Goal: Register for event/course

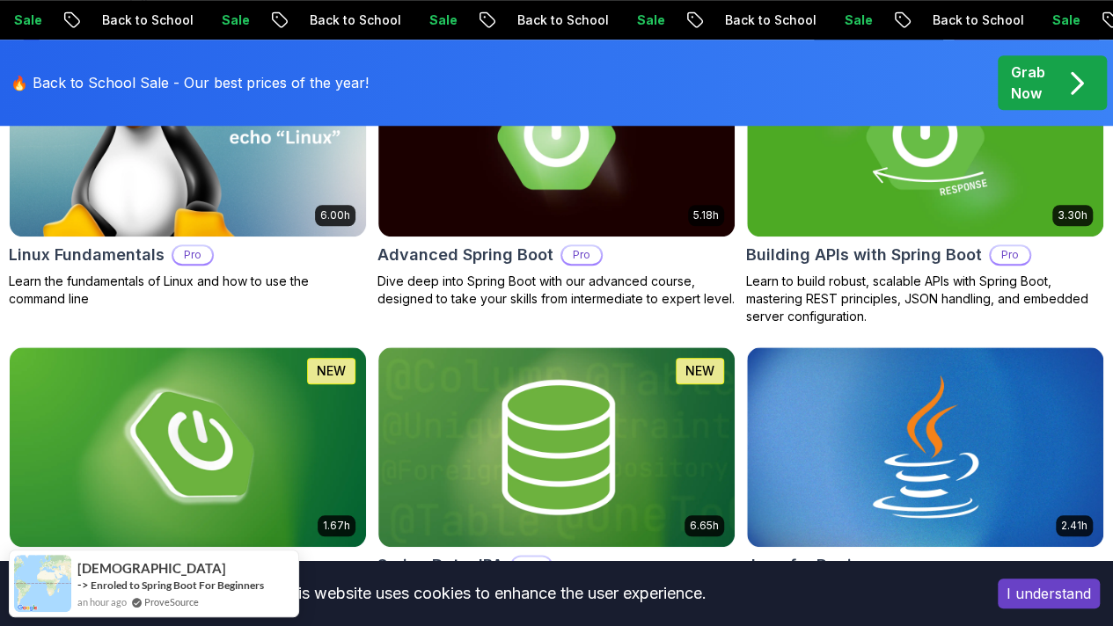
scroll to position [702, 0]
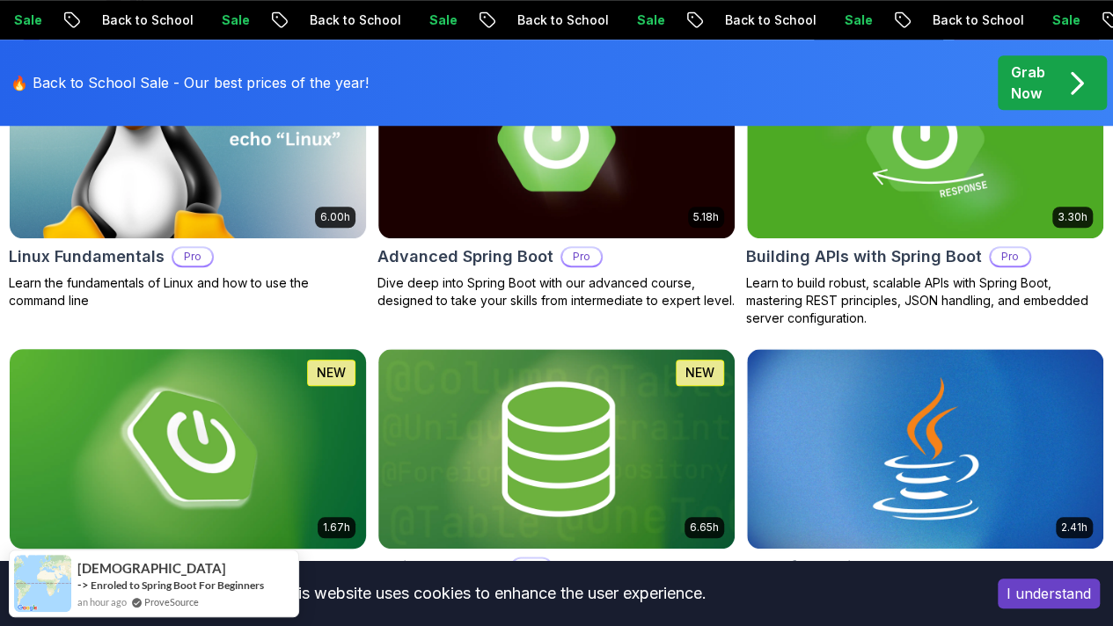
click at [375, 421] on img at bounding box center [188, 448] width 374 height 209
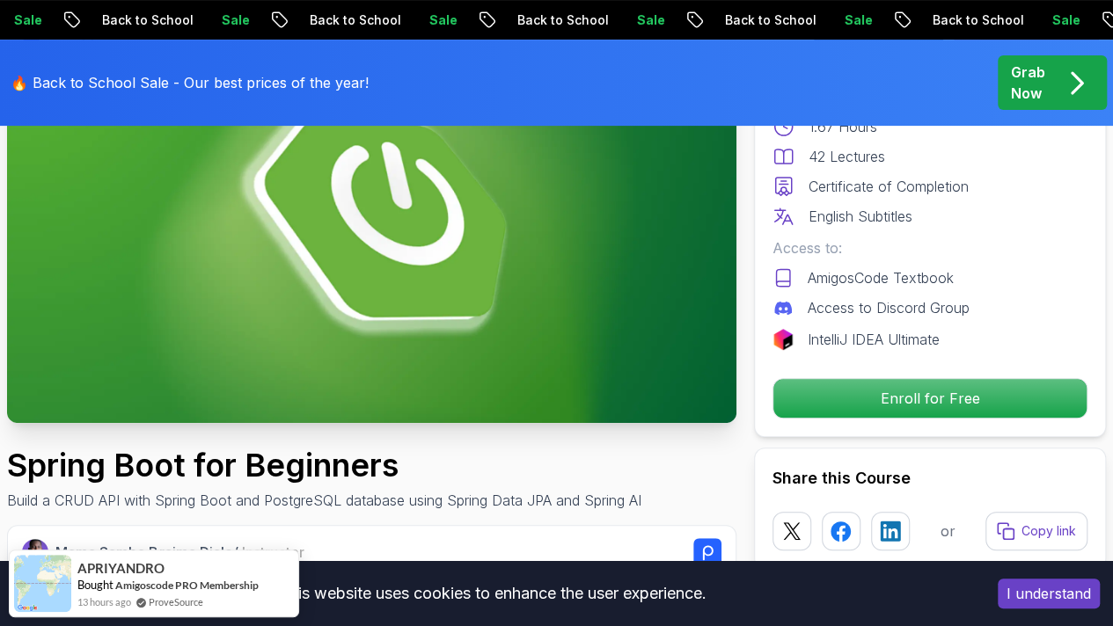
scroll to position [170, 0]
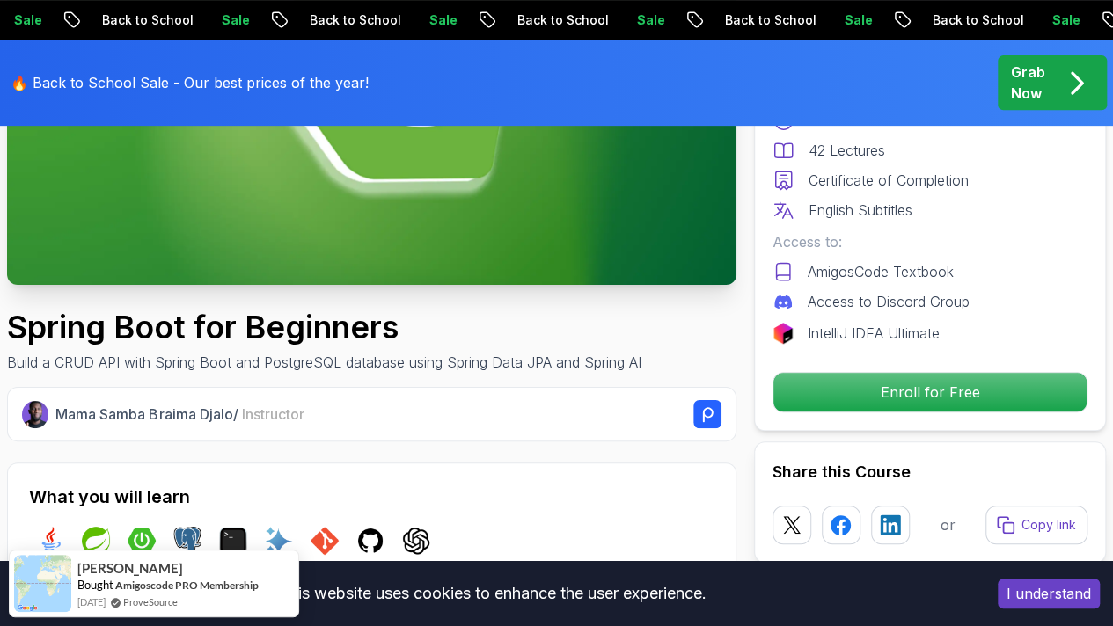
scroll to position [378, 0]
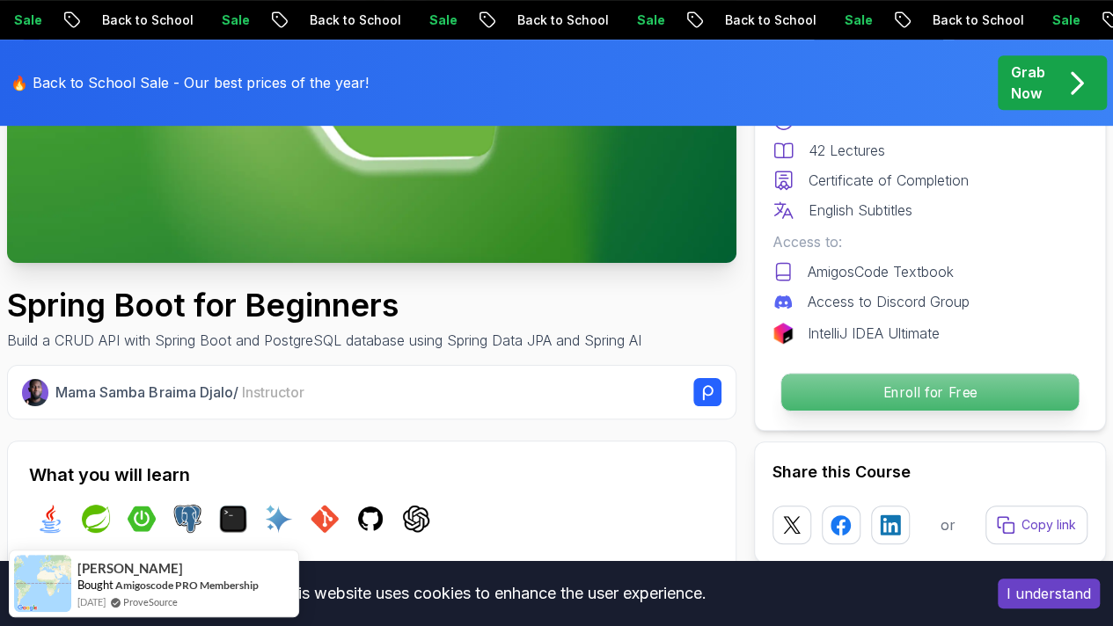
click at [859, 392] on p "Enroll for Free" at bounding box center [929, 392] width 297 height 37
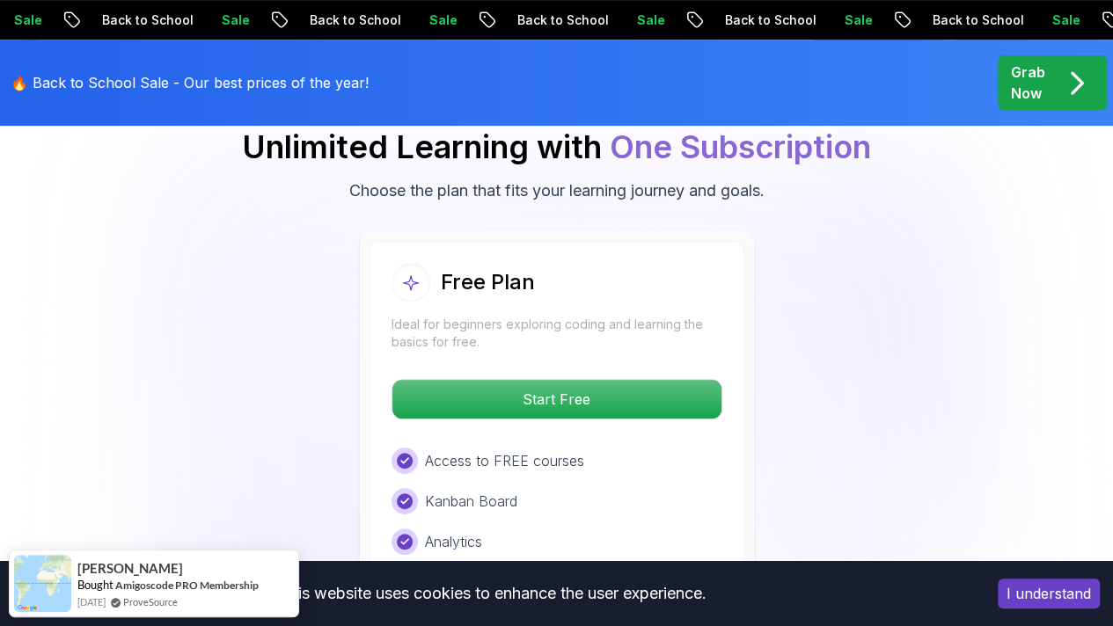
scroll to position [3686, 0]
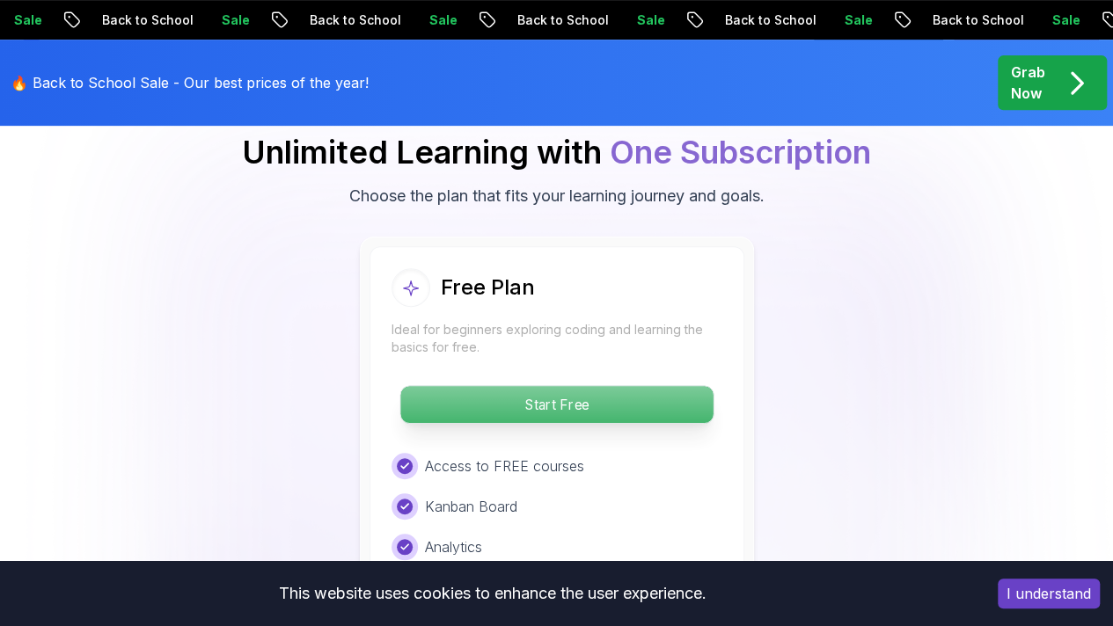
click at [628, 401] on p "Start Free" at bounding box center [556, 404] width 312 height 37
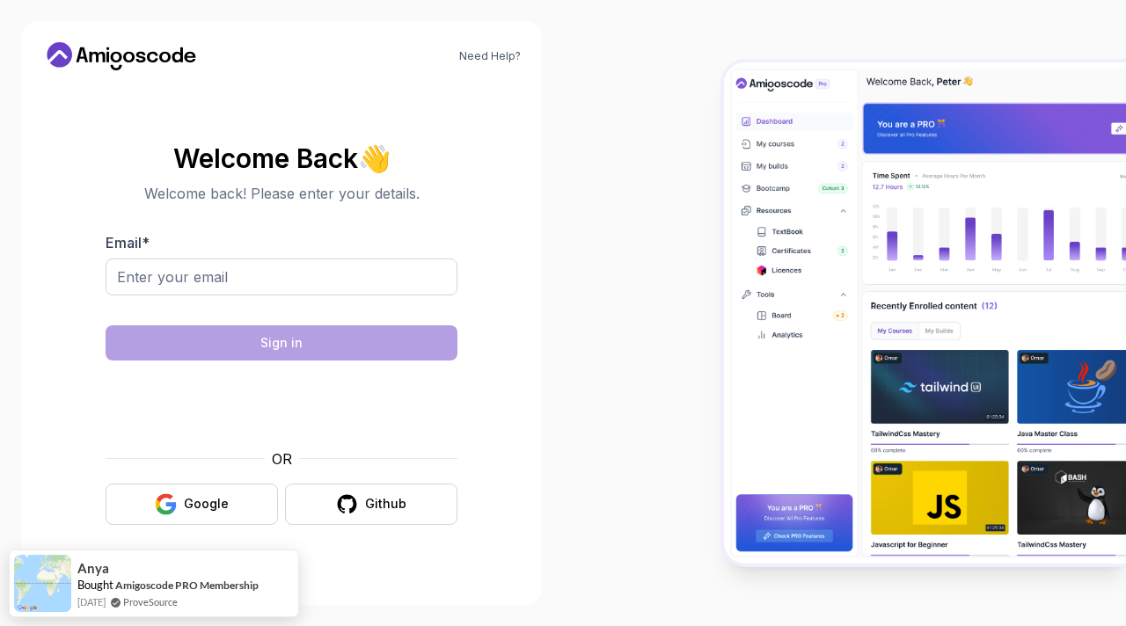
click at [231, 471] on div "OR Google Github" at bounding box center [282, 487] width 352 height 77
drag, startPoint x: 194, startPoint y: 531, endPoint x: 223, endPoint y: 501, distance: 41.7
click at [223, 501] on div "Welcome Back 👋 Welcome back! Please enter your details. Email * Sign in OR Goog…" at bounding box center [282, 335] width 352 height 416
click at [223, 501] on div "Google" at bounding box center [206, 504] width 45 height 18
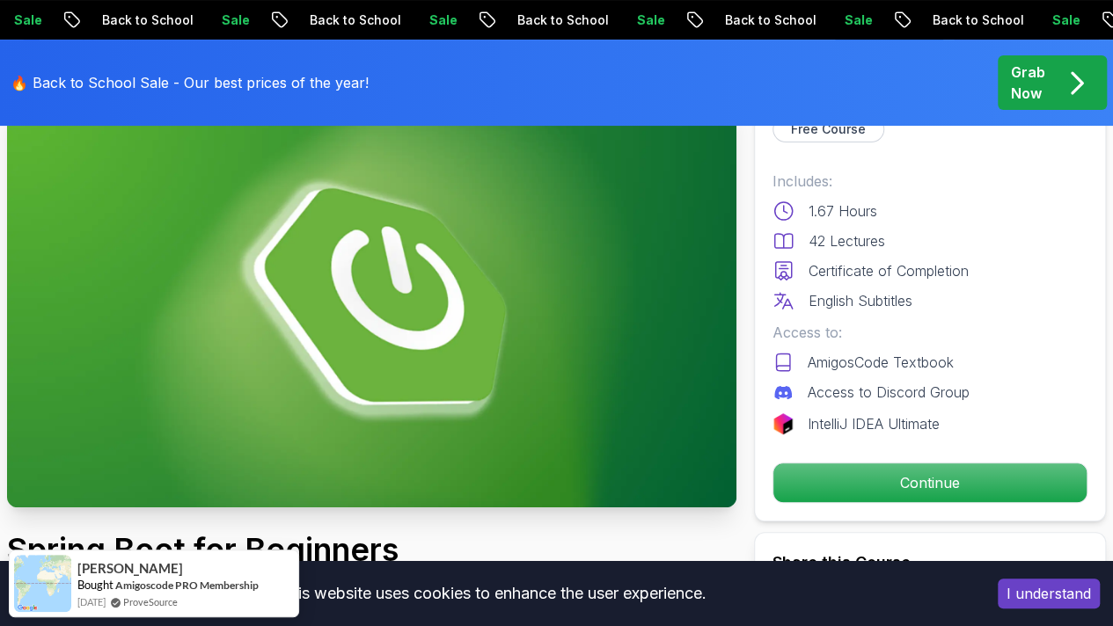
scroll to position [135, 0]
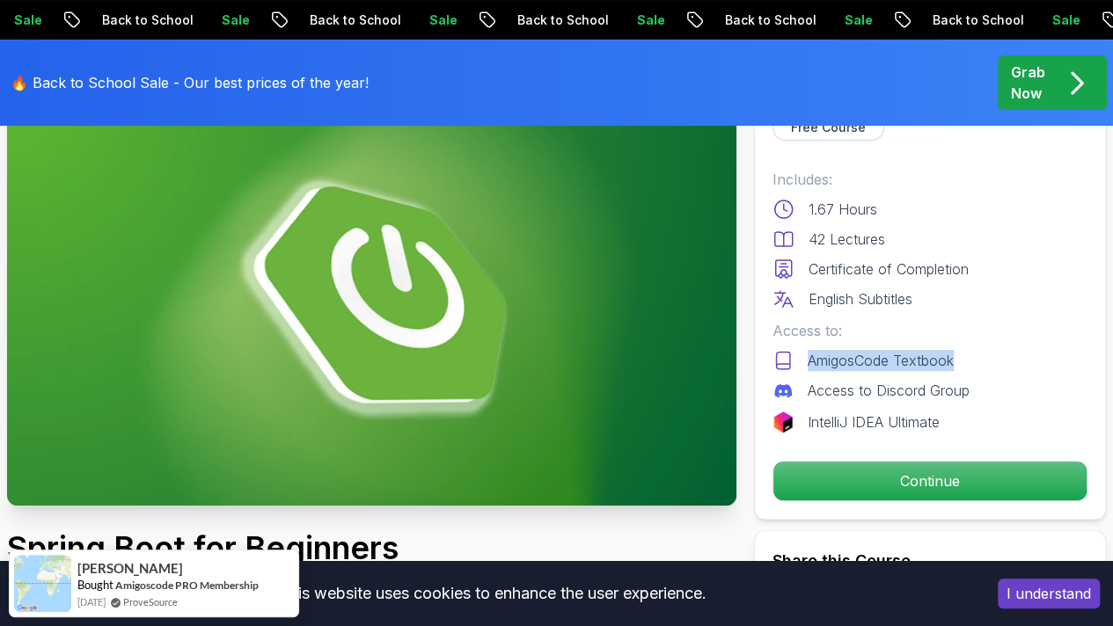
drag, startPoint x: 955, startPoint y: 357, endPoint x: 801, endPoint y: 362, distance: 154.9
click at [801, 362] on div "AmigosCode Textbook" at bounding box center [929, 360] width 315 height 21
click at [970, 367] on div "AmigosCode Textbook" at bounding box center [929, 360] width 315 height 21
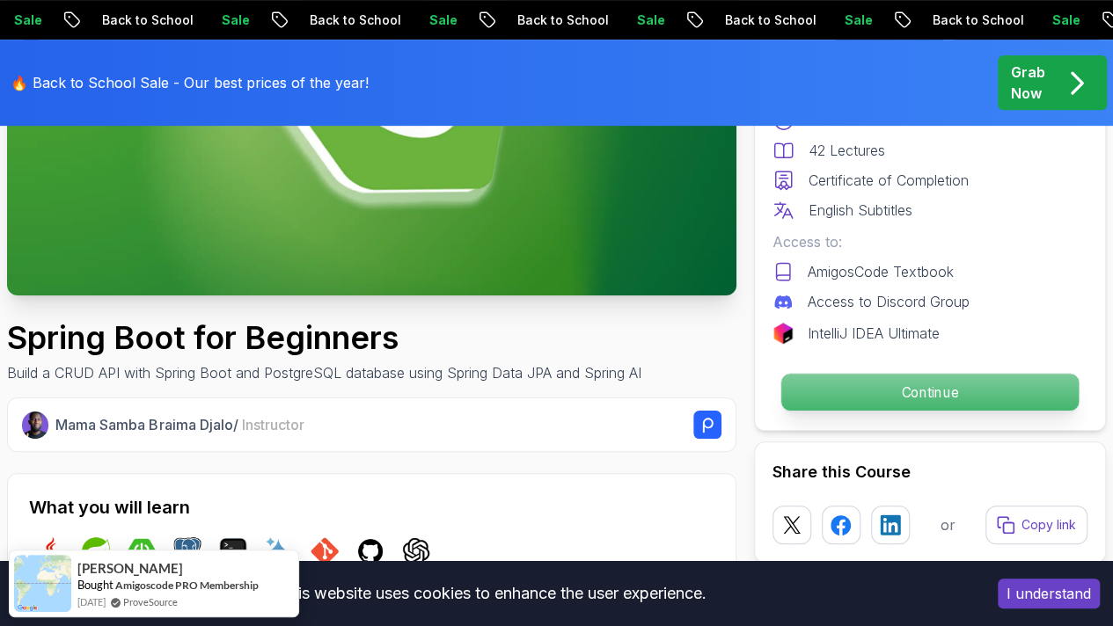
scroll to position [347, 0]
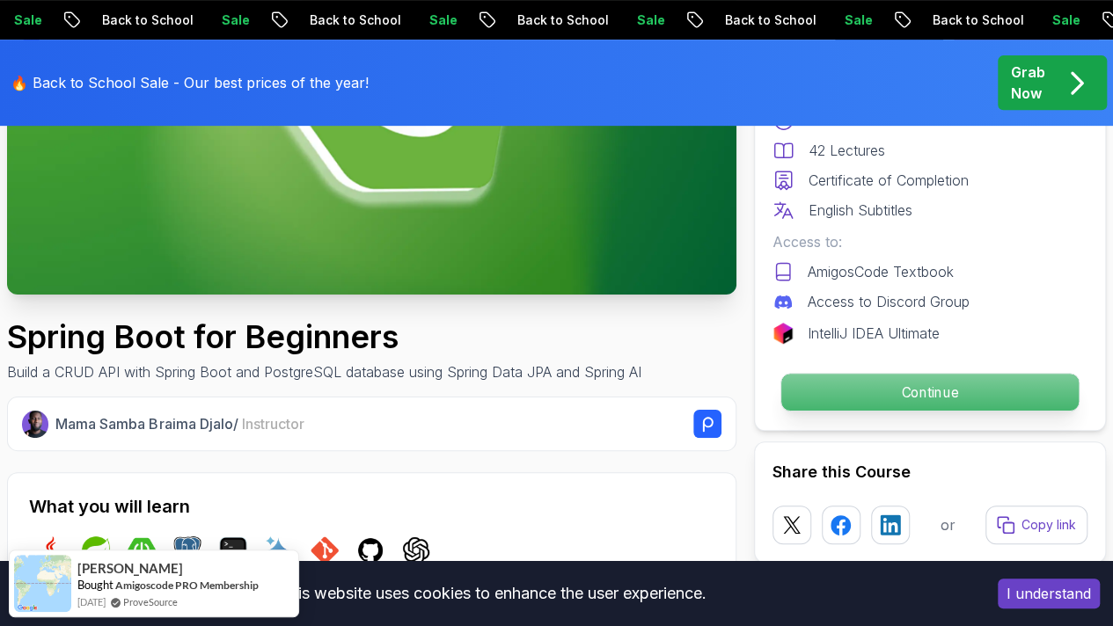
click at [904, 373] on button "Continue" at bounding box center [929, 392] width 299 height 39
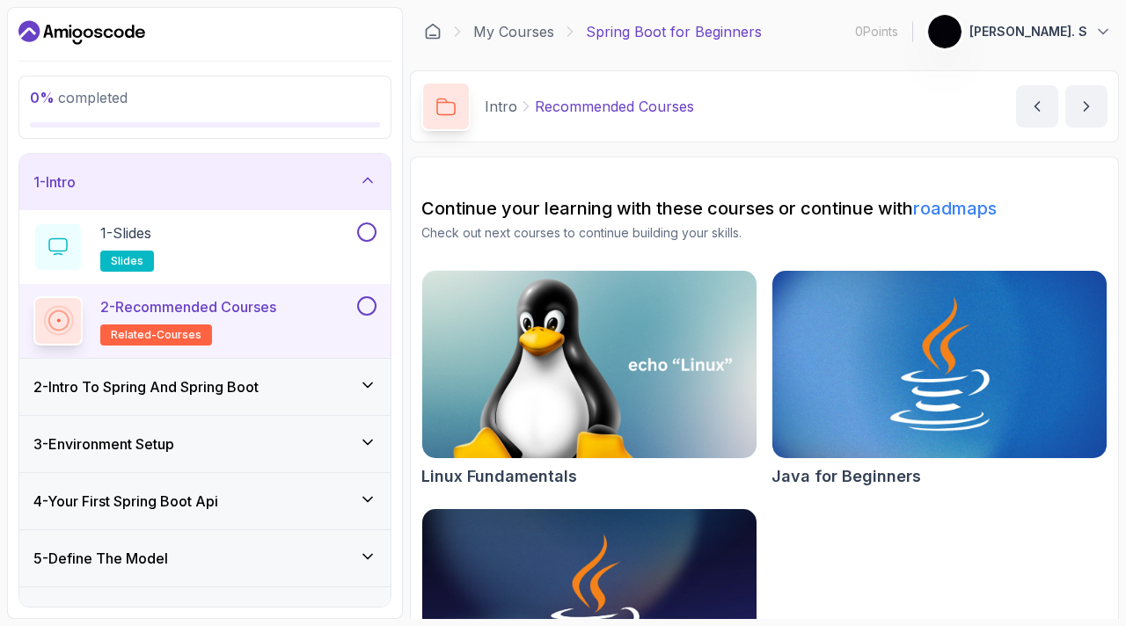
click at [362, 189] on div "1 - Intro" at bounding box center [204, 182] width 343 height 21
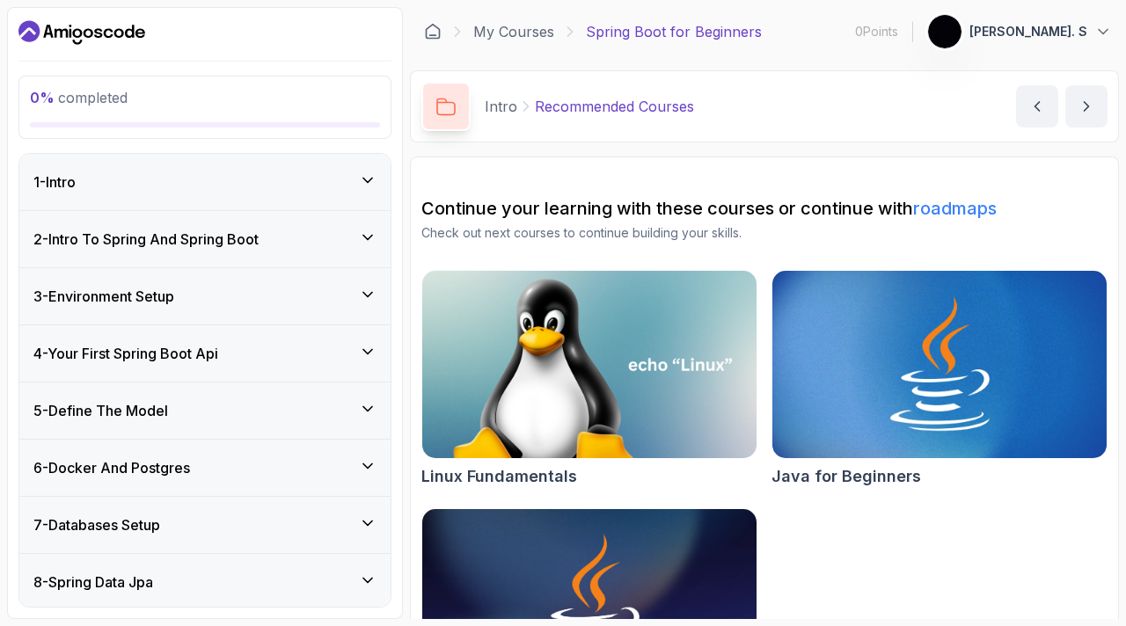
click at [362, 189] on div "1 - Intro" at bounding box center [204, 182] width 343 height 21
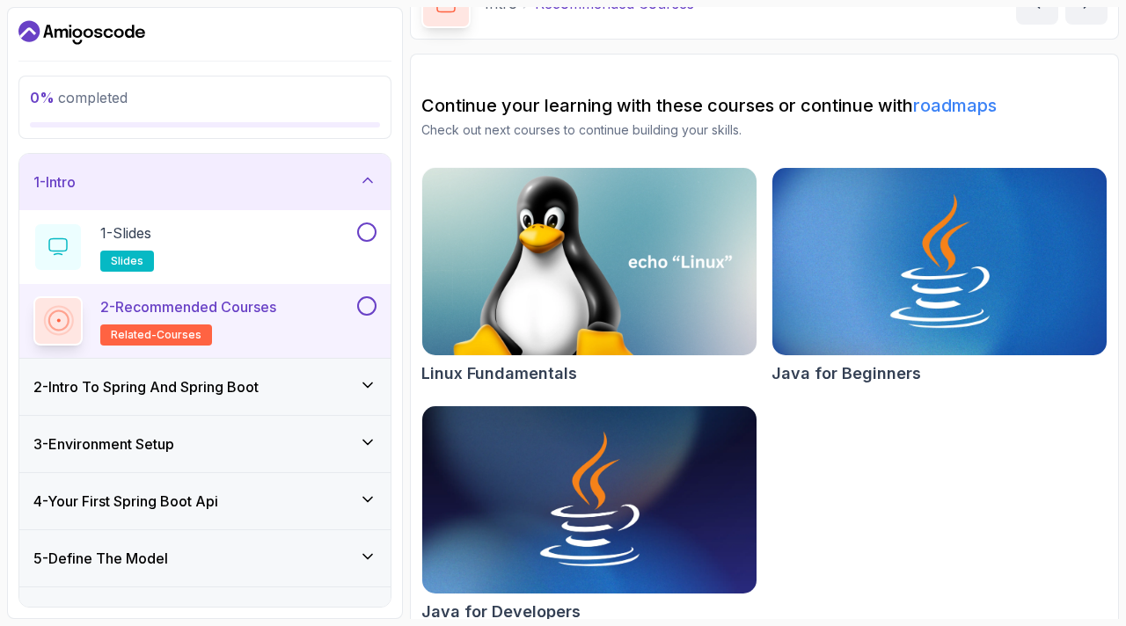
scroll to position [123, 0]
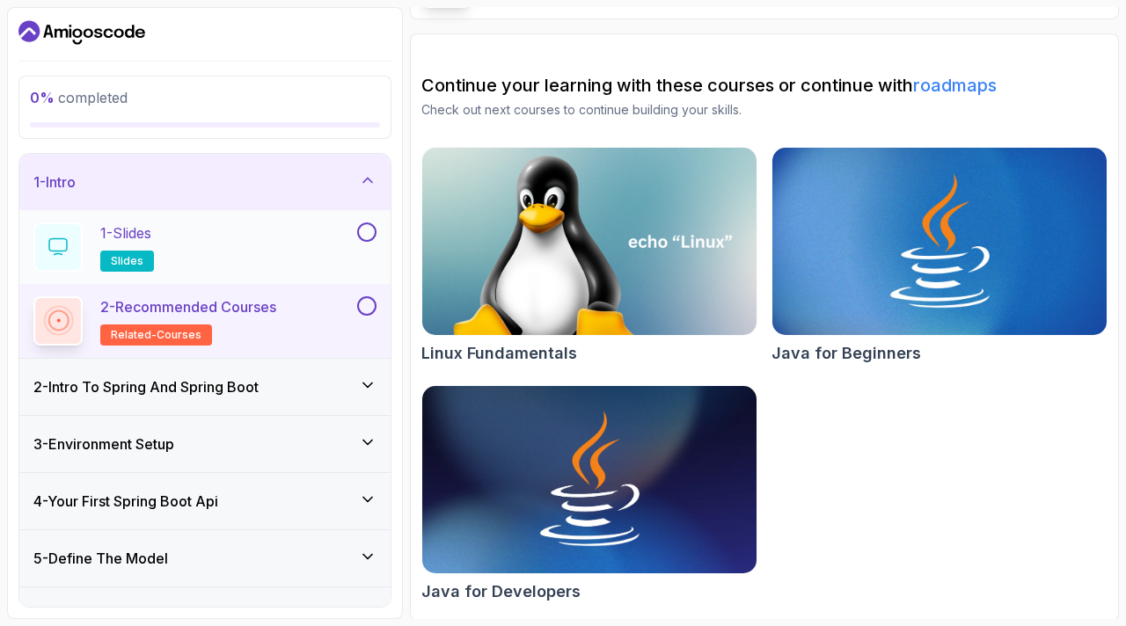
click at [376, 223] on div at bounding box center [365, 232] width 23 height 19
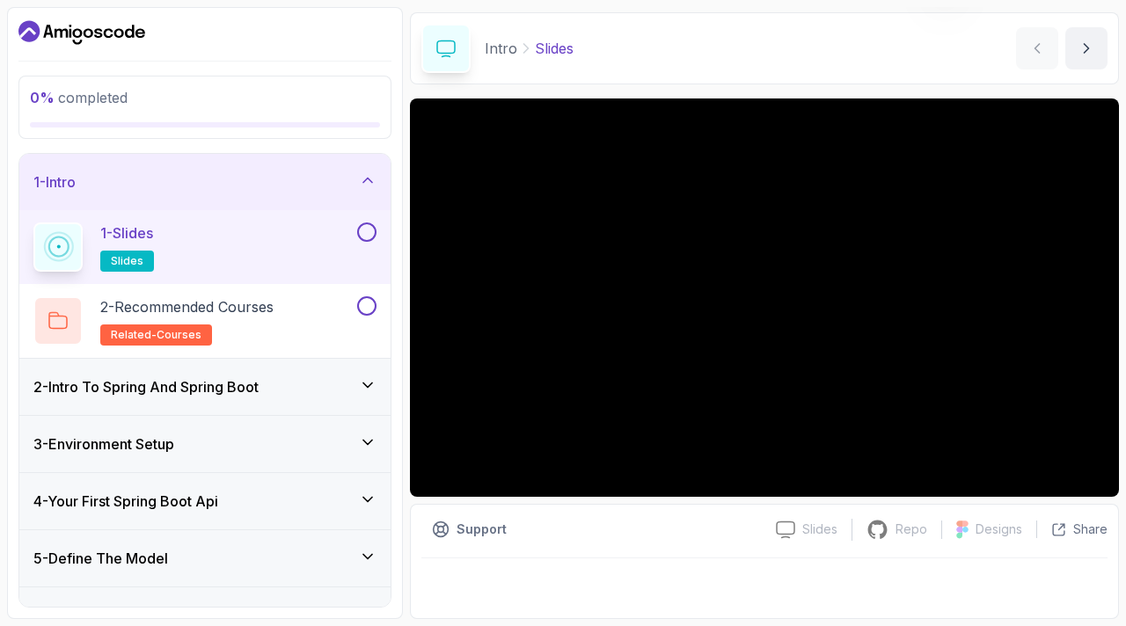
scroll to position [57, 0]
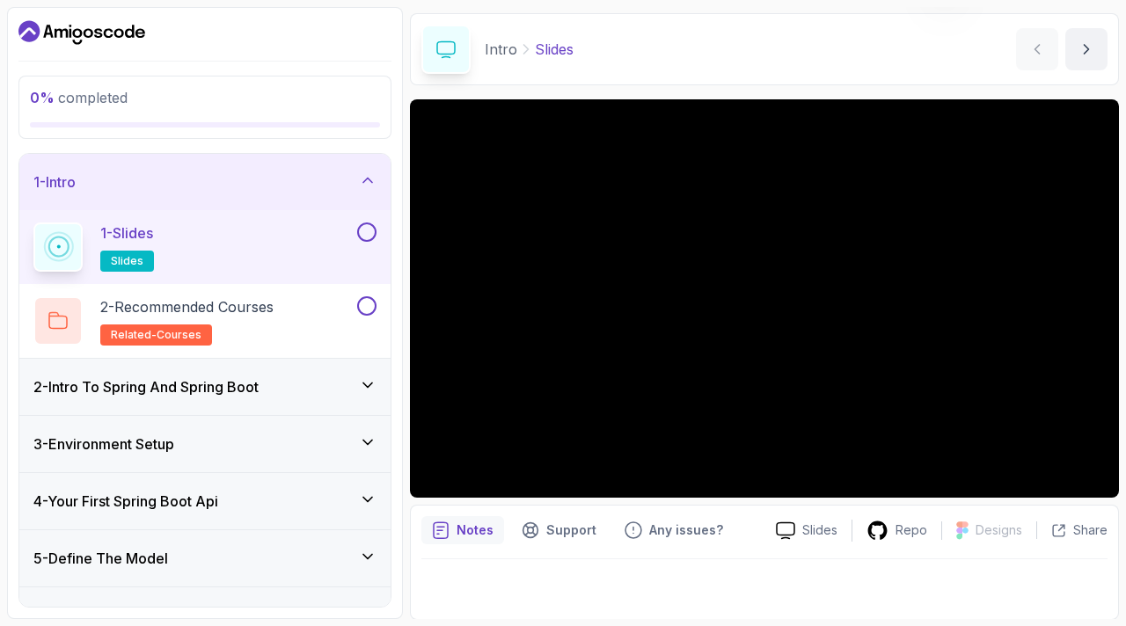
click at [363, 228] on button at bounding box center [366, 232] width 19 height 19
click at [501, 50] on p "Intro" at bounding box center [501, 49] width 33 height 21
click at [498, 47] on p "Intro" at bounding box center [501, 49] width 33 height 21
click at [1096, 47] on button "next content" at bounding box center [1086, 49] width 42 height 42
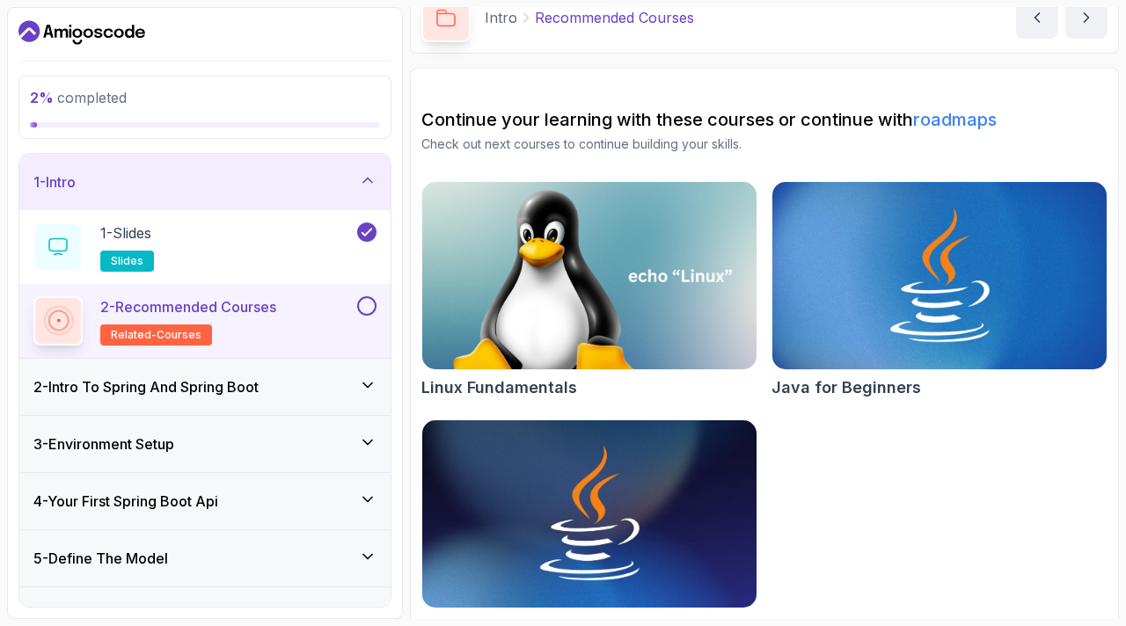
scroll to position [91, 0]
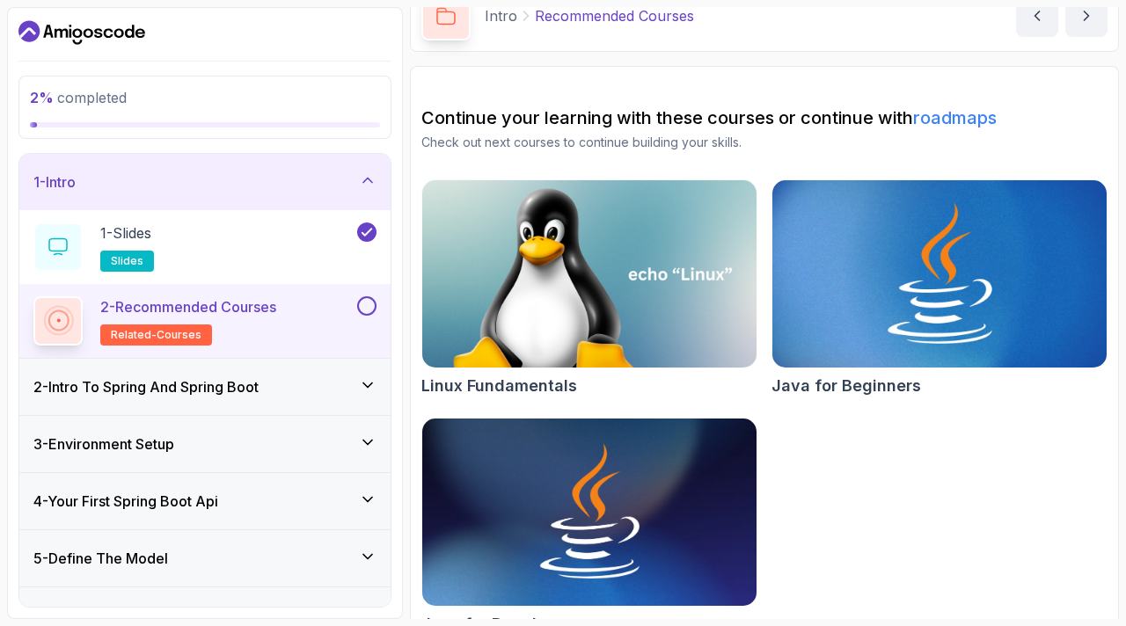
click at [956, 242] on img at bounding box center [940, 274] width 351 height 197
click at [366, 301] on button at bounding box center [366, 305] width 19 height 19
click at [331, 311] on div "2 - Recommended Courses related-courses" at bounding box center [193, 320] width 320 height 49
click at [267, 303] on p "2 - Recommended Courses" at bounding box center [188, 306] width 176 height 21
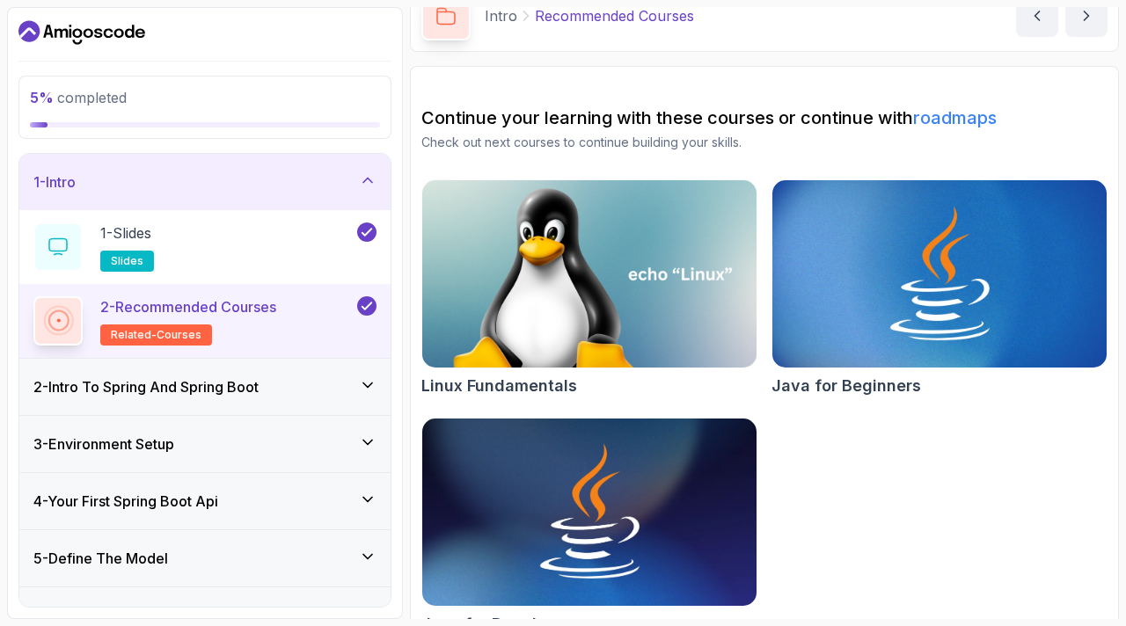
click at [267, 303] on p "2 - Recommended Courses" at bounding box center [188, 306] width 176 height 21
click at [254, 231] on div "1 - Slides slides" at bounding box center [193, 247] width 320 height 49
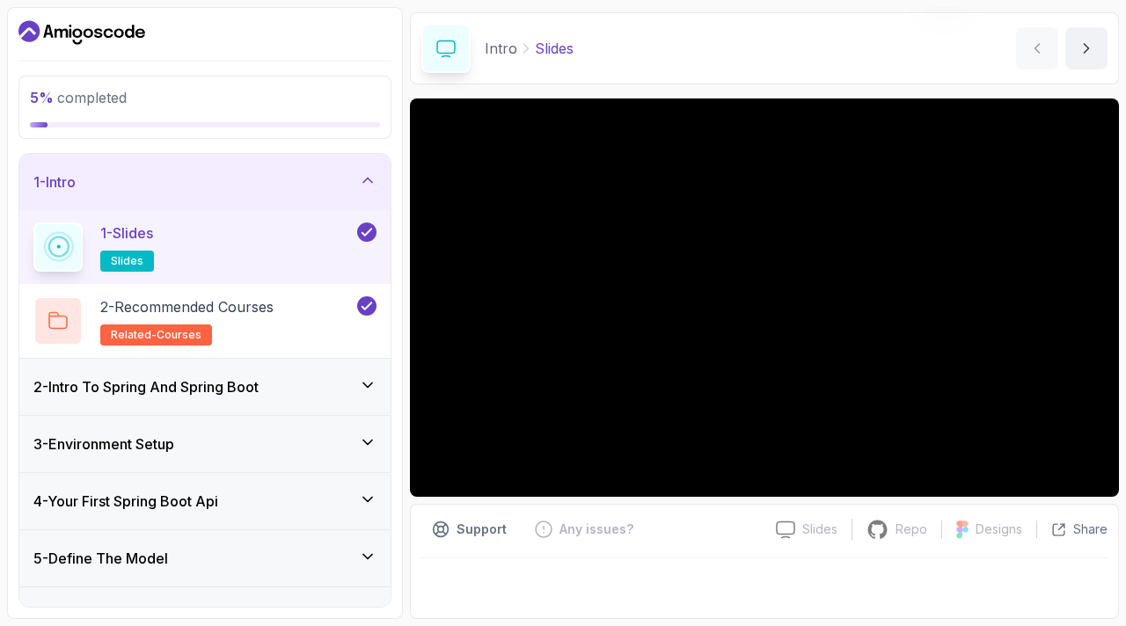
scroll to position [57, 0]
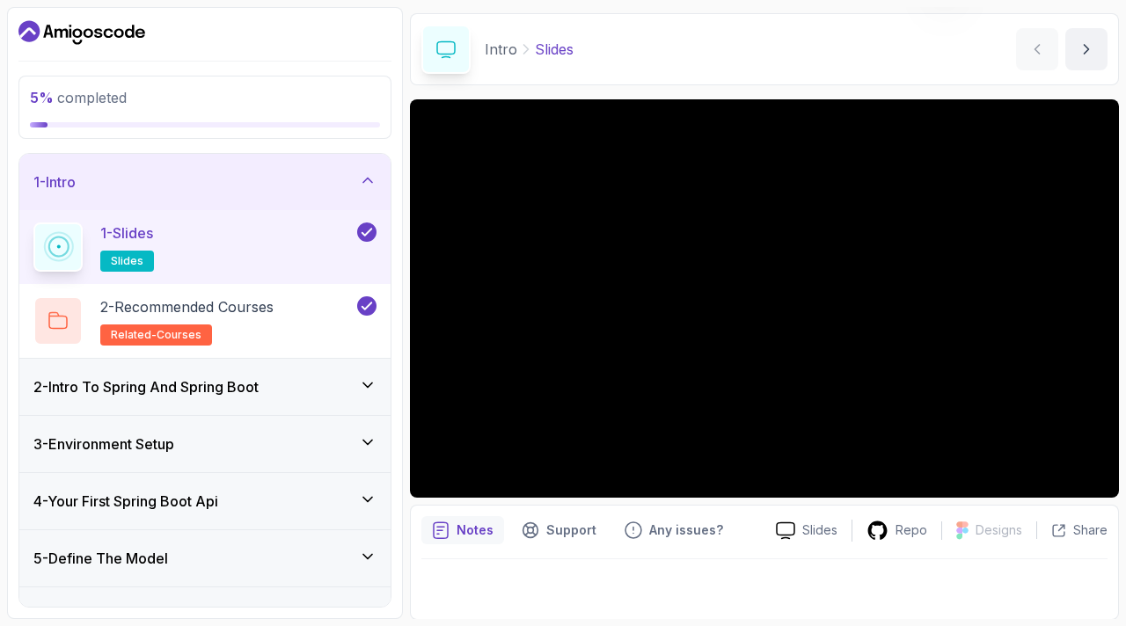
click at [252, 369] on div "2 - Intro To Spring And Spring Boot" at bounding box center [204, 387] width 371 height 56
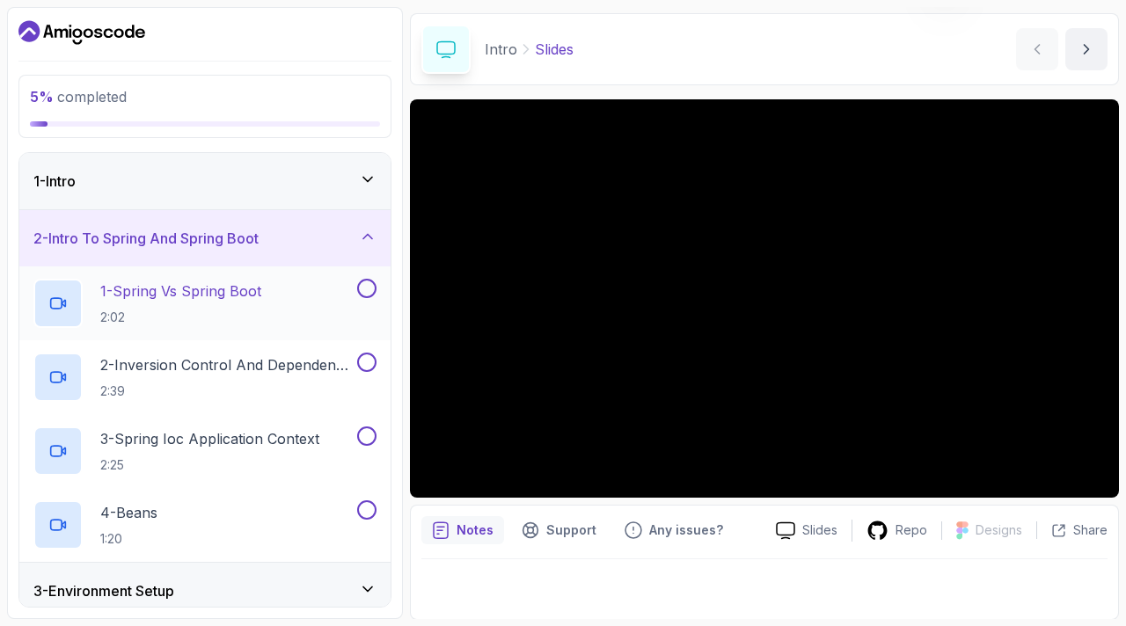
click at [240, 296] on p "1 - Spring Vs Spring Boot" at bounding box center [180, 291] width 161 height 21
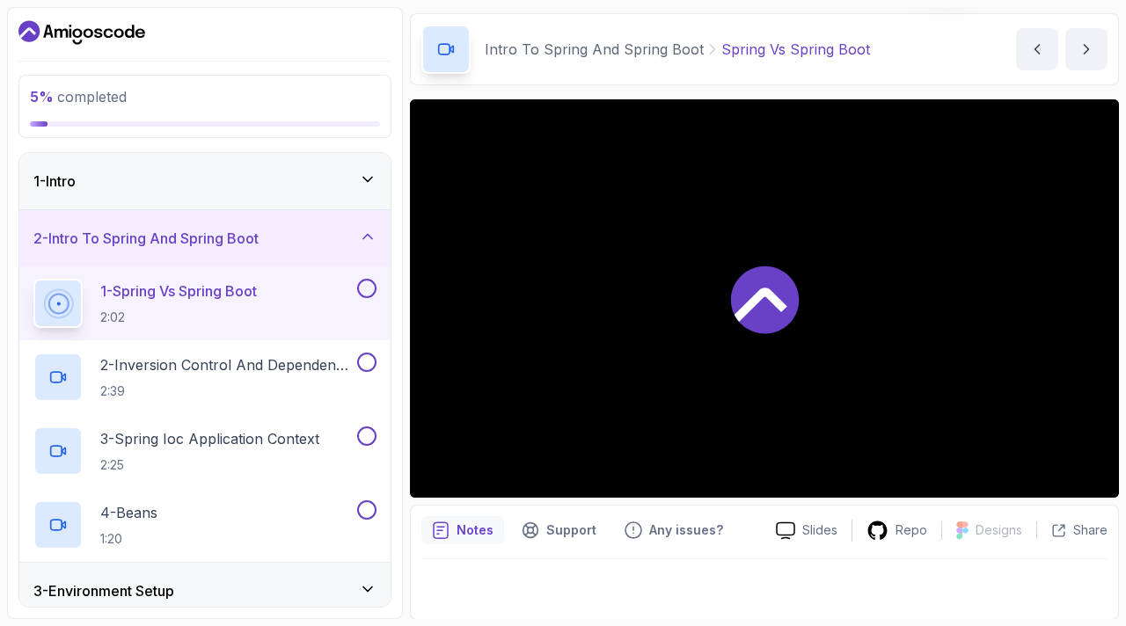
click at [93, 299] on div "1 - Spring Vs Spring Boot 2:02" at bounding box center [193, 303] width 320 height 49
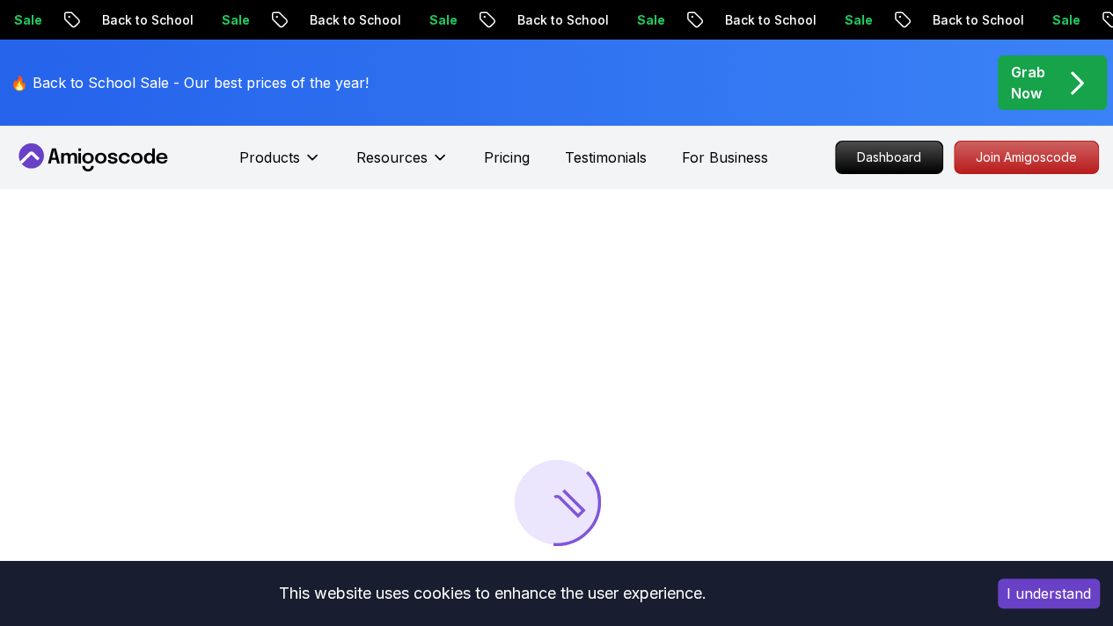
click at [65, 156] on icon at bounding box center [93, 157] width 158 height 28
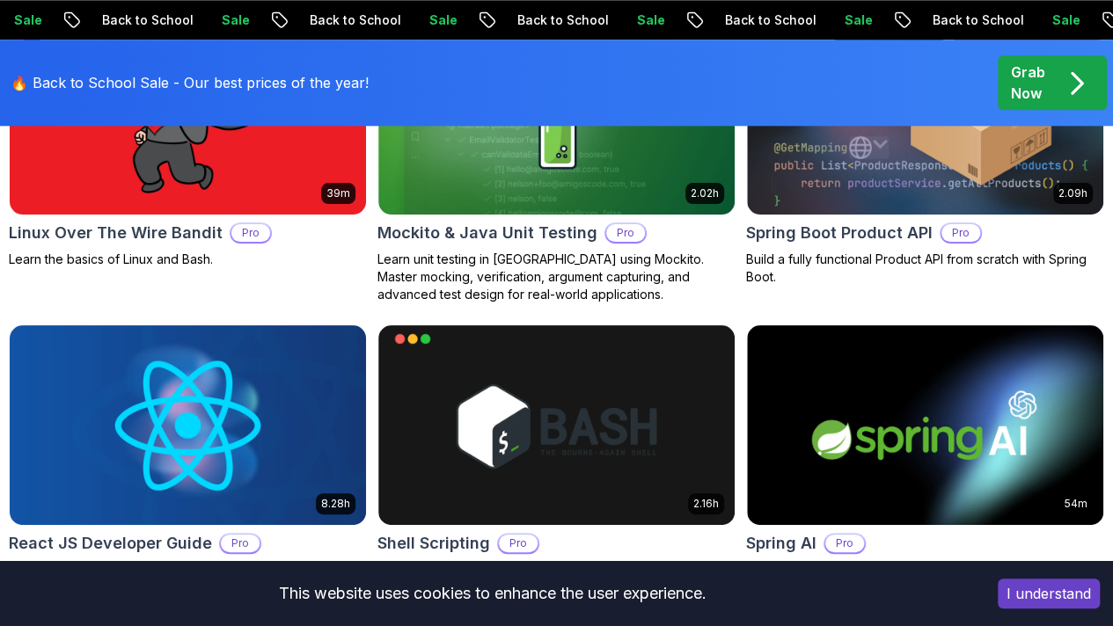
scroll to position [3907, 0]
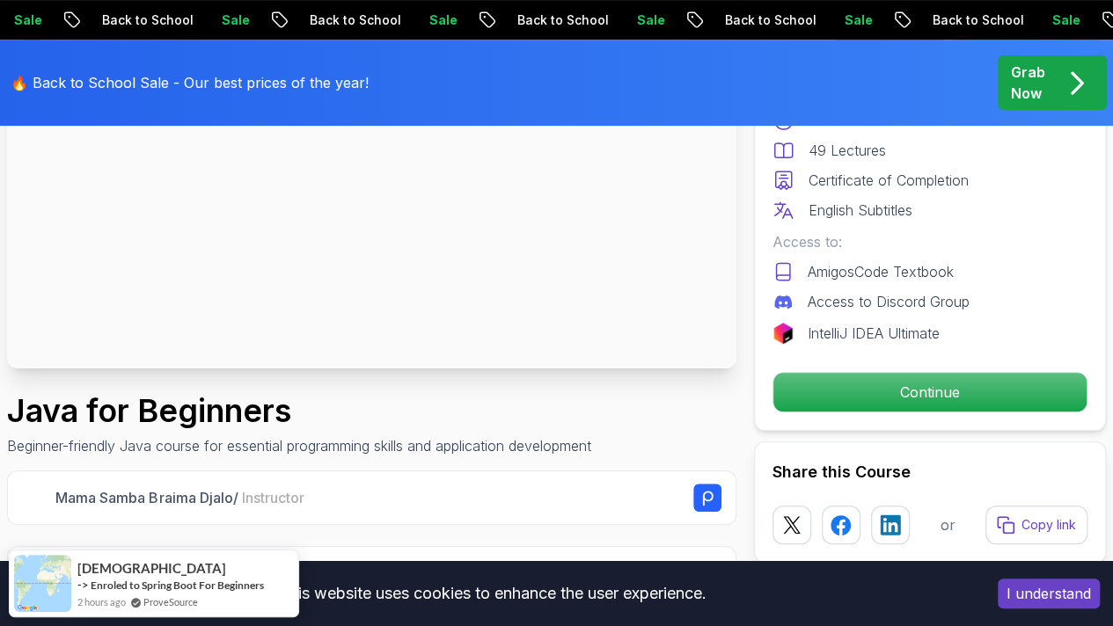
scroll to position [45, 0]
